Goal: Task Accomplishment & Management: Complete application form

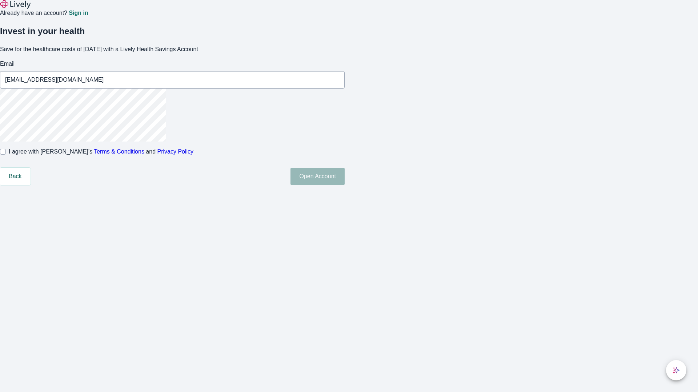
click at [6, 155] on input "I agree with Lively’s Terms & Conditions and Privacy Policy" at bounding box center [3, 152] width 6 height 6
checkbox input "true"
click at [344, 185] on button "Open Account" at bounding box center [317, 176] width 54 height 17
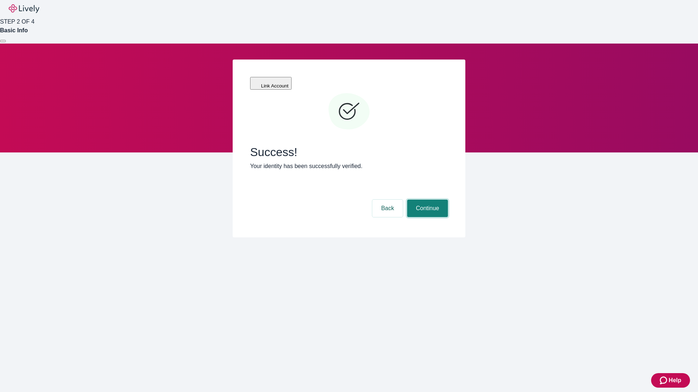
click at [426, 200] on button "Continue" at bounding box center [427, 208] width 41 height 17
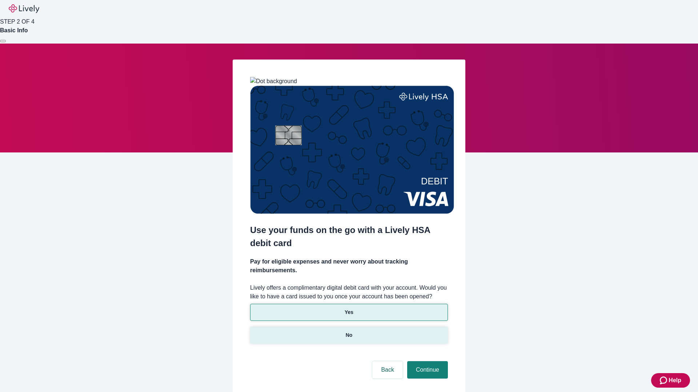
click at [348, 332] on p "No" at bounding box center [349, 336] width 7 height 8
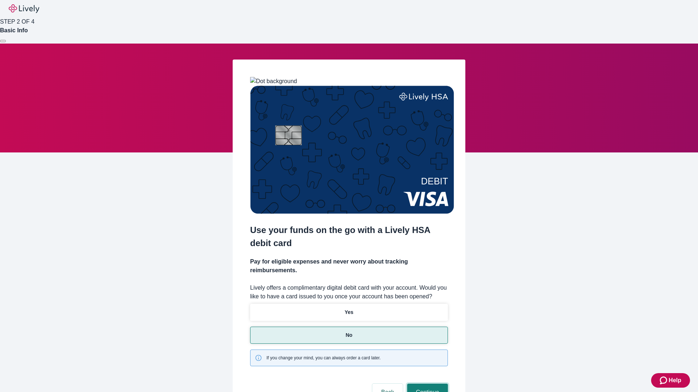
click at [426, 384] on button "Continue" at bounding box center [427, 392] width 41 height 17
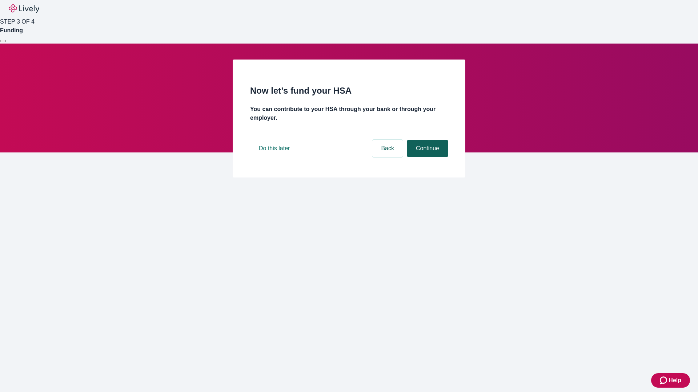
click at [426, 157] on button "Continue" at bounding box center [427, 148] width 41 height 17
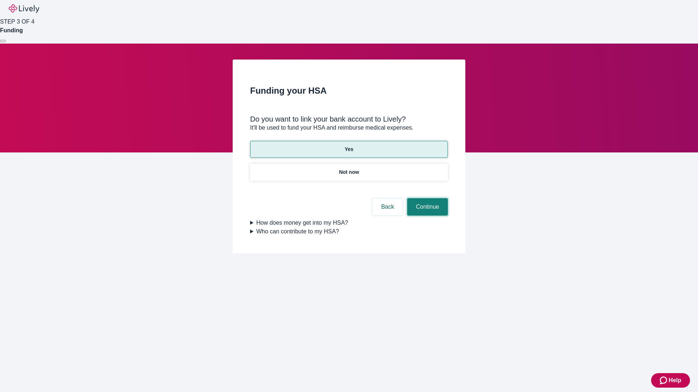
click at [426, 198] on button "Continue" at bounding box center [427, 206] width 41 height 17
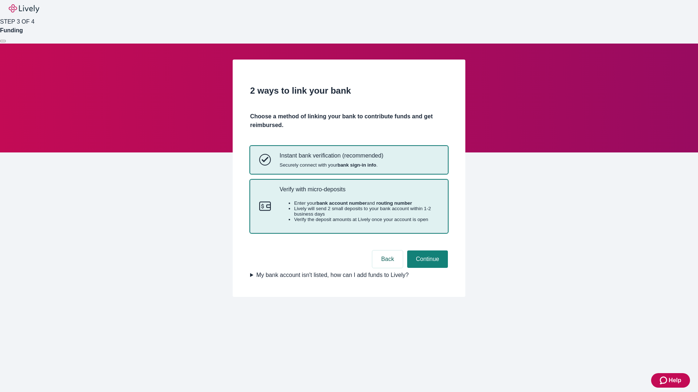
click at [359, 193] on p "Verify with micro-deposits" at bounding box center [358, 189] width 159 height 7
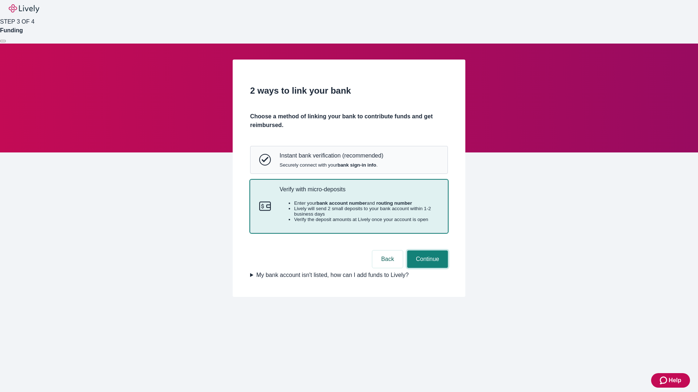
click at [426, 268] on button "Continue" at bounding box center [427, 259] width 41 height 17
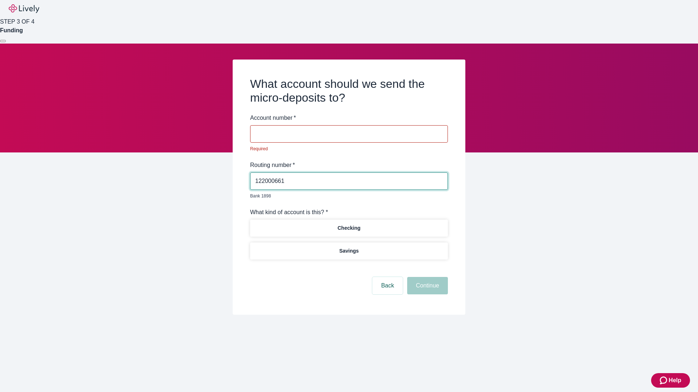
type input "122000661"
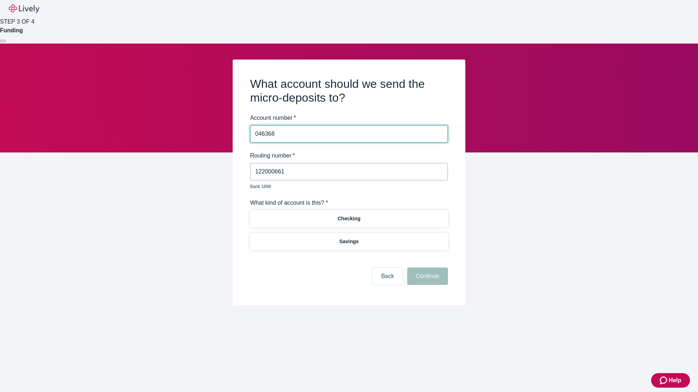
type input "046368"
click at [348, 215] on p "Checking" at bounding box center [348, 219] width 23 height 8
click at [426, 268] on button "Continue" at bounding box center [427, 276] width 41 height 17
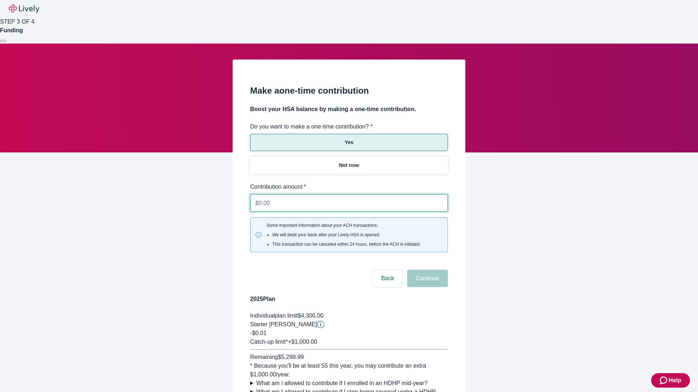
type input "0.01"
click at [426, 270] on button "Continue" at bounding box center [427, 278] width 41 height 17
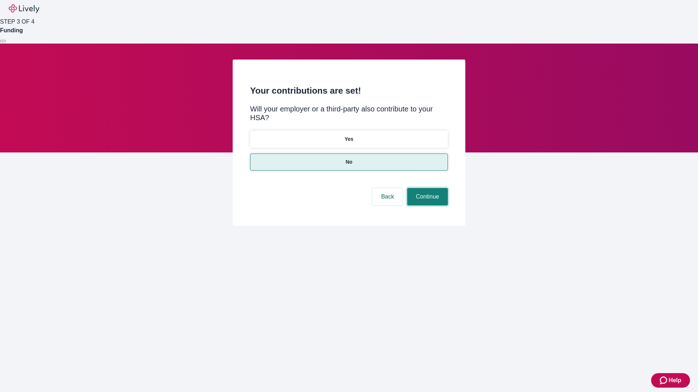
click at [426, 188] on button "Continue" at bounding box center [427, 196] width 41 height 17
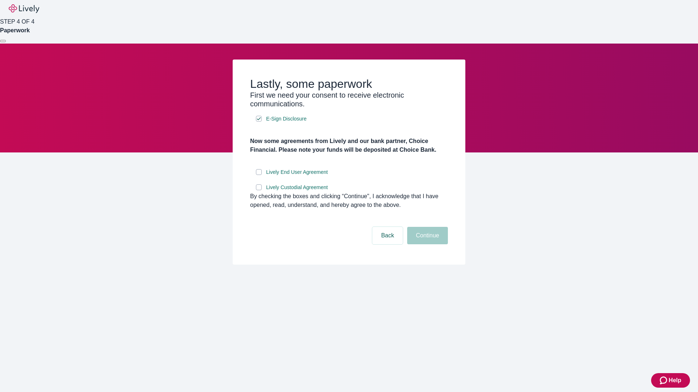
click at [259, 175] on input "Lively End User Agreement" at bounding box center [259, 172] width 6 height 6
checkbox input "true"
click at [259, 190] on input "Lively Custodial Agreement" at bounding box center [259, 188] width 6 height 6
checkbox input "true"
click at [426, 245] on button "Continue" at bounding box center [427, 235] width 41 height 17
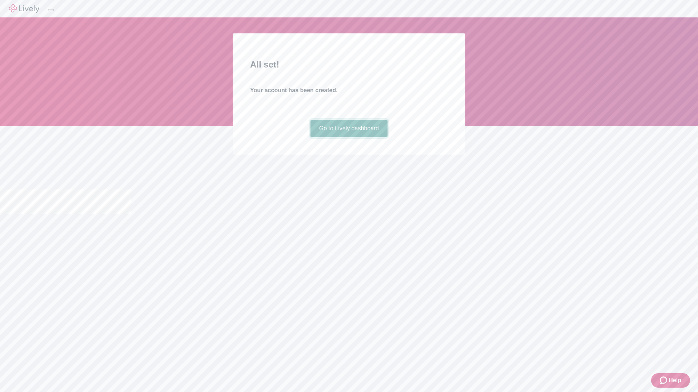
click at [348, 137] on link "Go to Lively dashboard" at bounding box center [348, 128] width 77 height 17
